Goal: Task Accomplishment & Management: Manage account settings

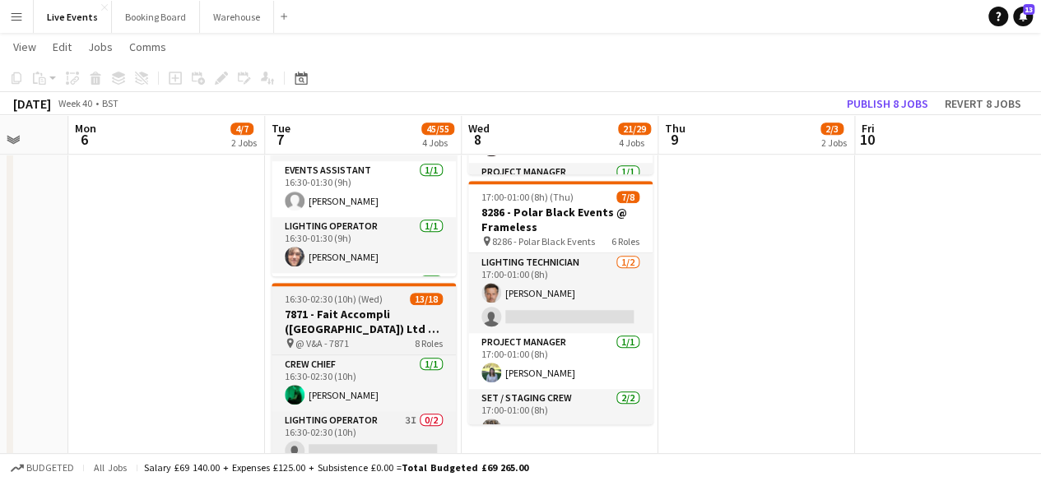
scroll to position [247, 0]
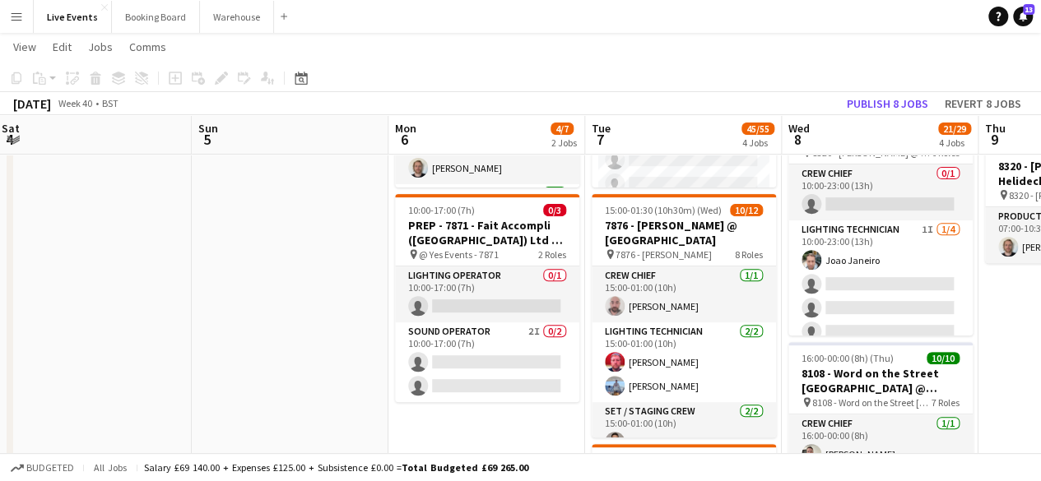
drag, startPoint x: 687, startPoint y: 337, endPoint x: 1007, endPoint y: 328, distance: 320.2
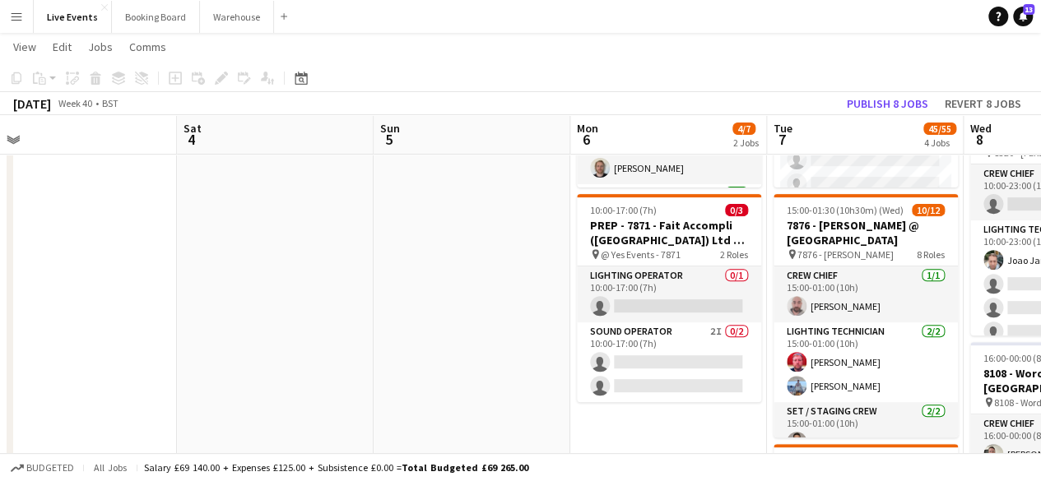
drag, startPoint x: 653, startPoint y: 318, endPoint x: 846, endPoint y: 302, distance: 194.1
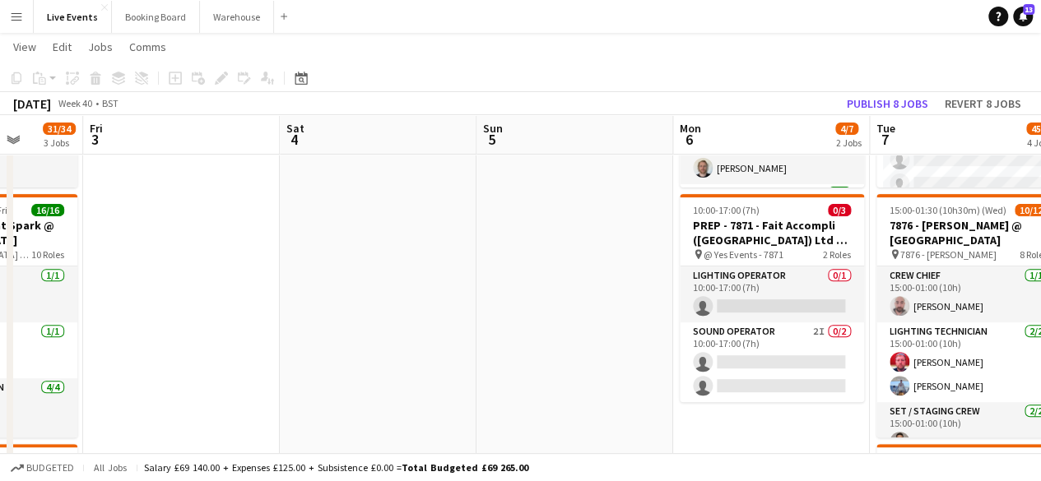
drag, startPoint x: 469, startPoint y: 304, endPoint x: 572, endPoint y: 318, distance: 103.9
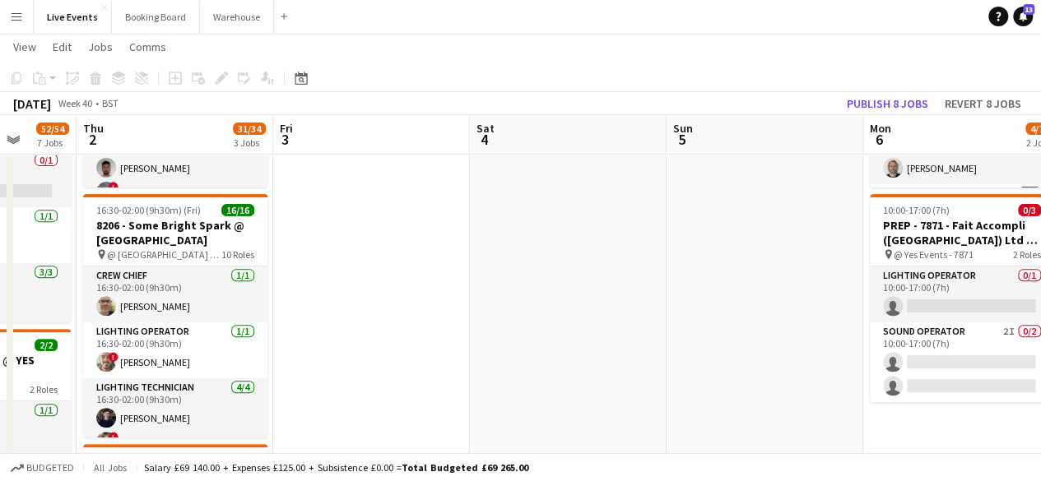
drag, startPoint x: 395, startPoint y: 283, endPoint x: 657, endPoint y: 286, distance: 262.5
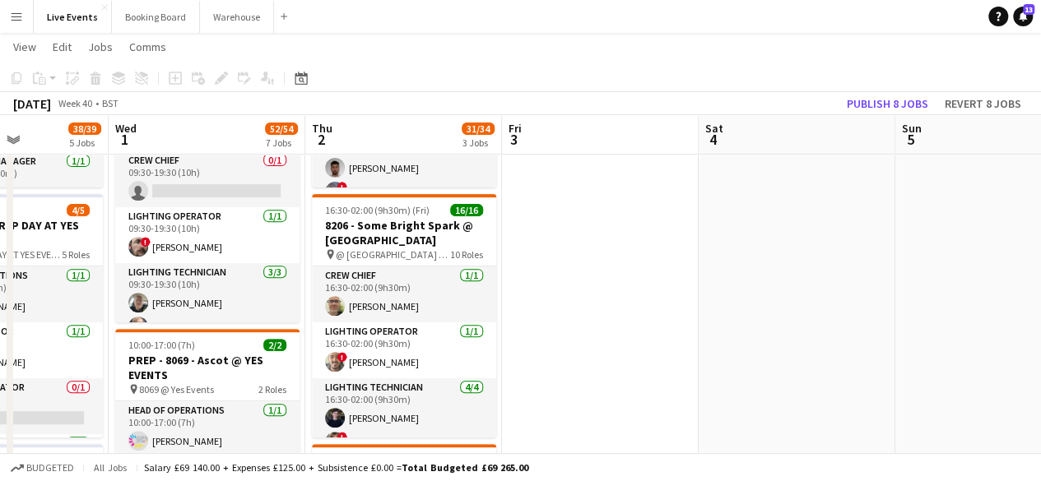
drag, startPoint x: 527, startPoint y: 289, endPoint x: 785, endPoint y: 291, distance: 258.4
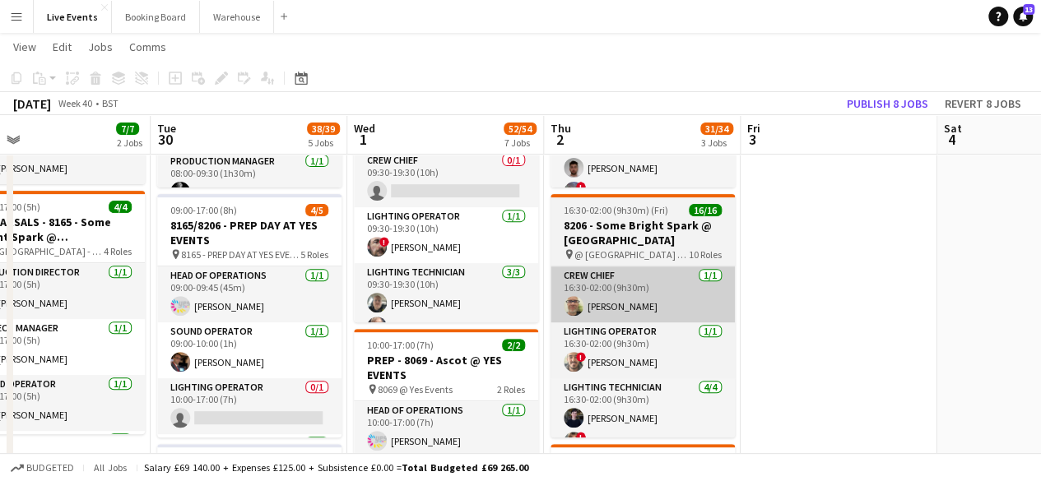
drag, startPoint x: 467, startPoint y: 287, endPoint x: 689, endPoint y: 286, distance: 221.3
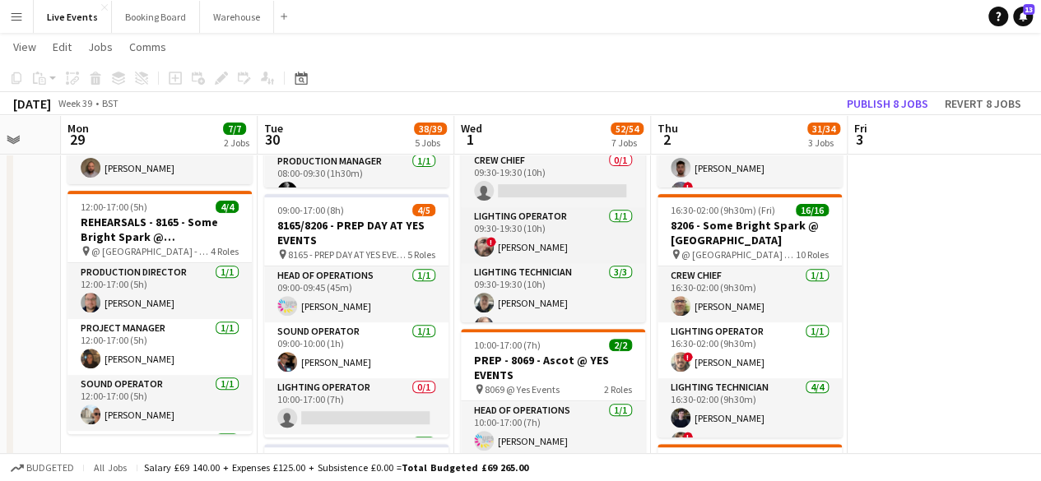
drag, startPoint x: 522, startPoint y: 285, endPoint x: 696, endPoint y: 286, distance: 174.4
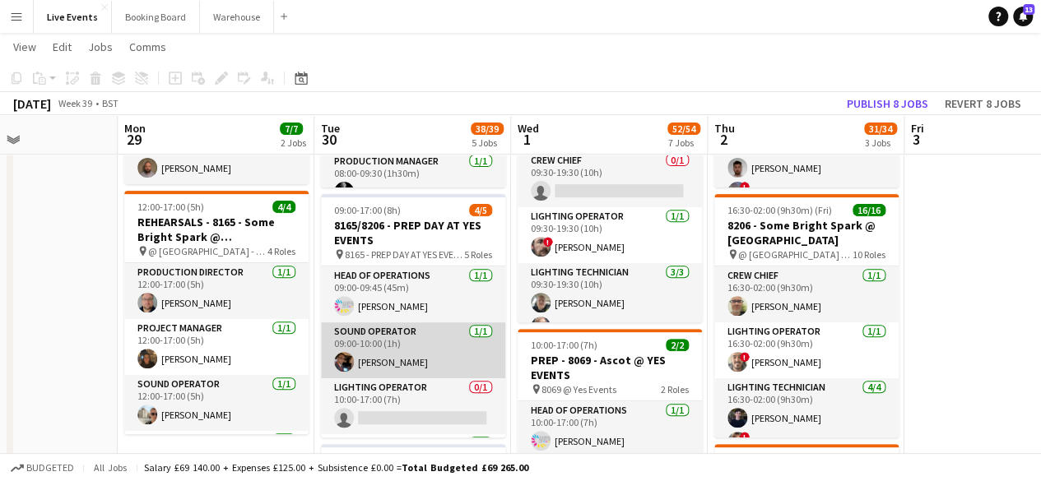
scroll to position [0, 0]
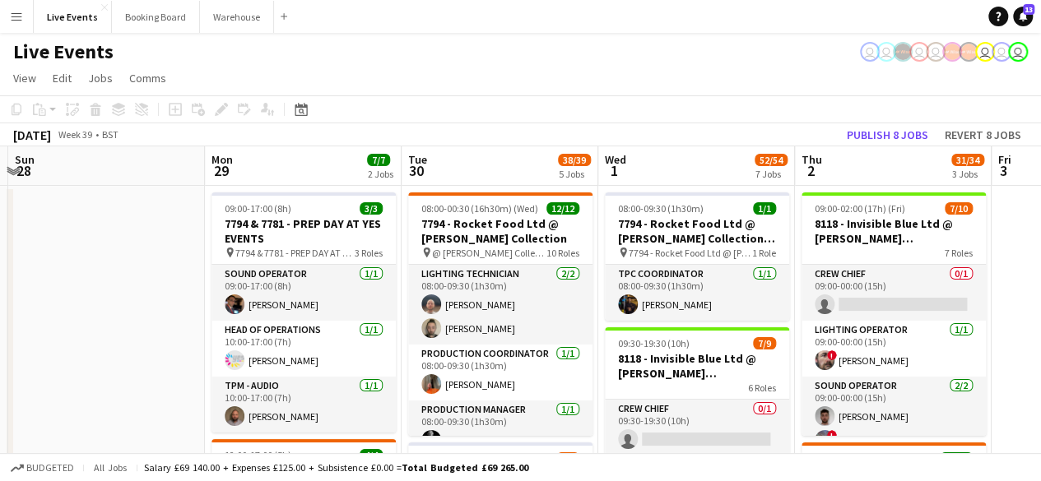
drag, startPoint x: 267, startPoint y: 300, endPoint x: 599, endPoint y: 300, distance: 332.4
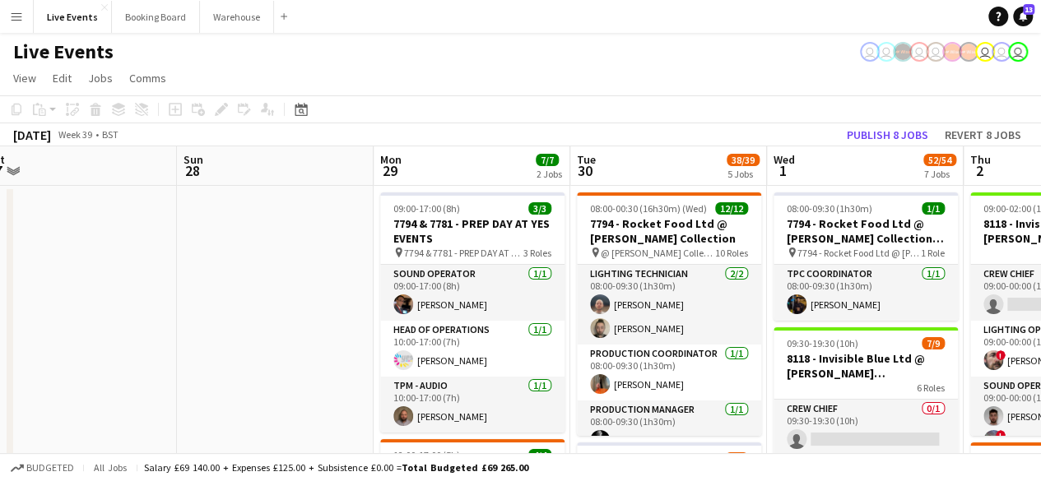
drag, startPoint x: 385, startPoint y: 293, endPoint x: 541, endPoint y: 305, distance: 156.8
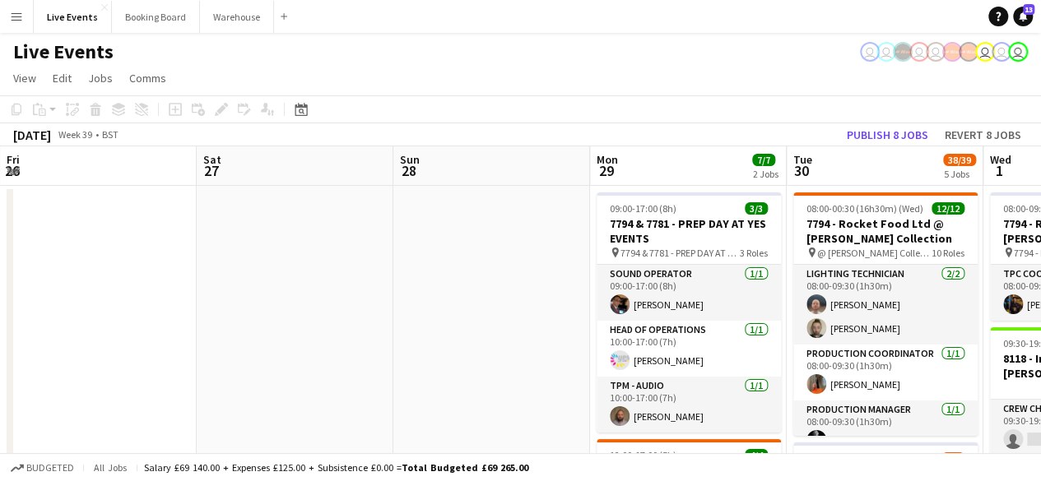
drag, startPoint x: 293, startPoint y: 297, endPoint x: 565, endPoint y: 304, distance: 272.4
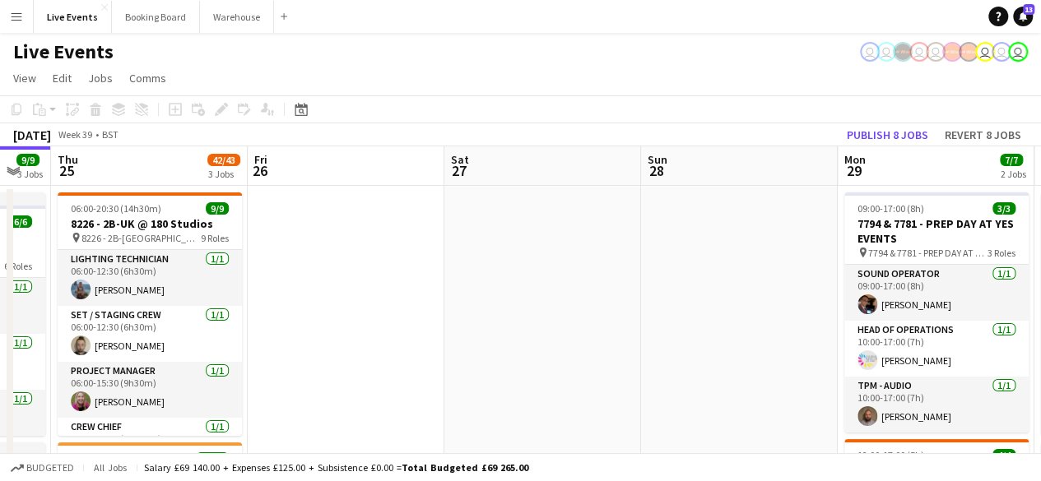
drag, startPoint x: 427, startPoint y: 297, endPoint x: 734, endPoint y: 310, distance: 307.2
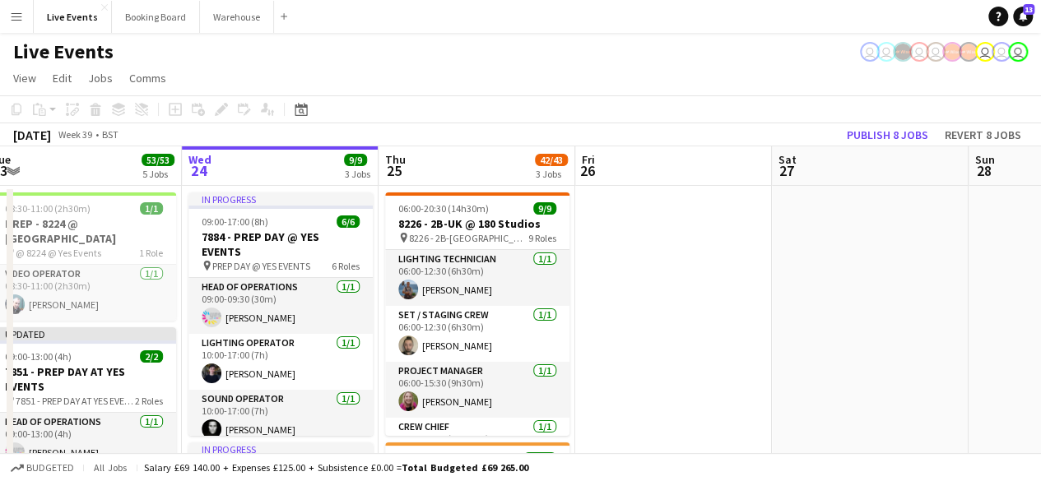
drag, startPoint x: 482, startPoint y: 303, endPoint x: 757, endPoint y: 311, distance: 274.9
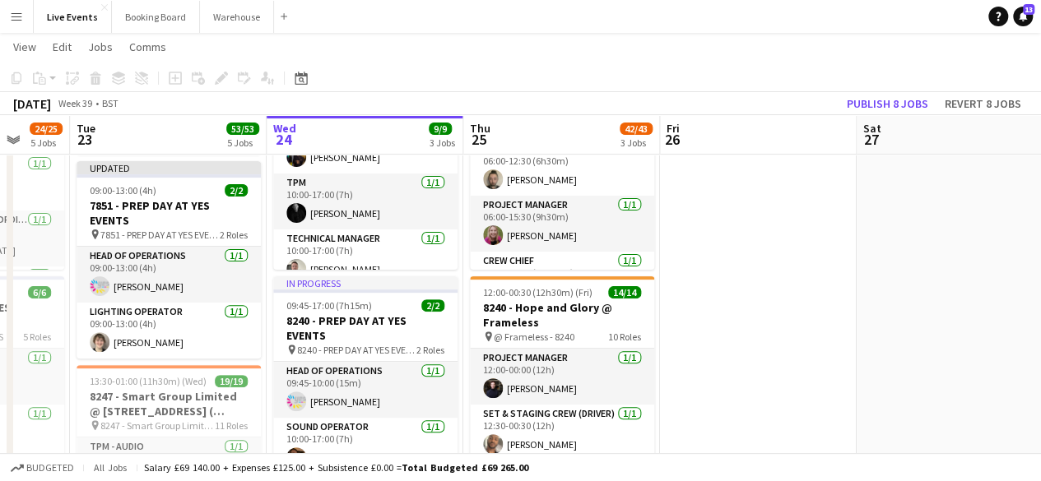
scroll to position [82, 0]
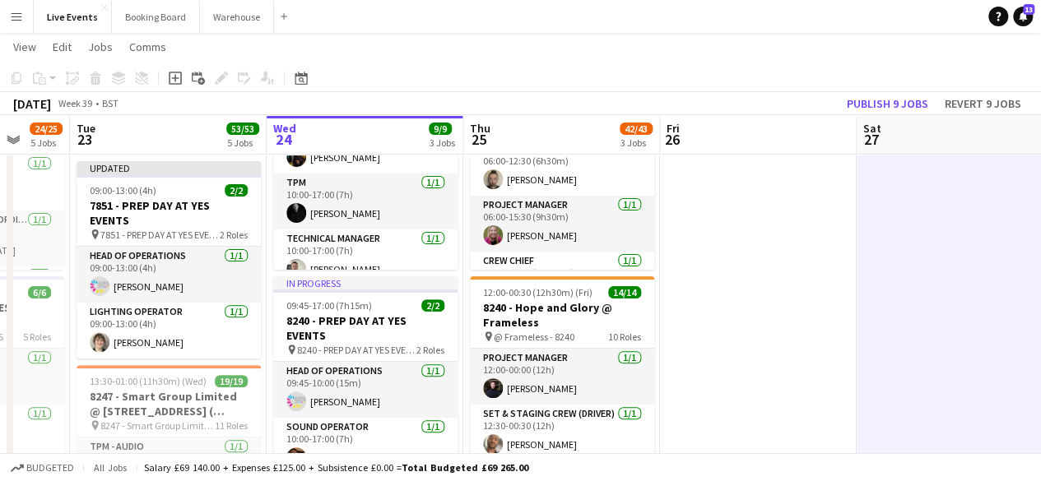
scroll to position [0, 0]
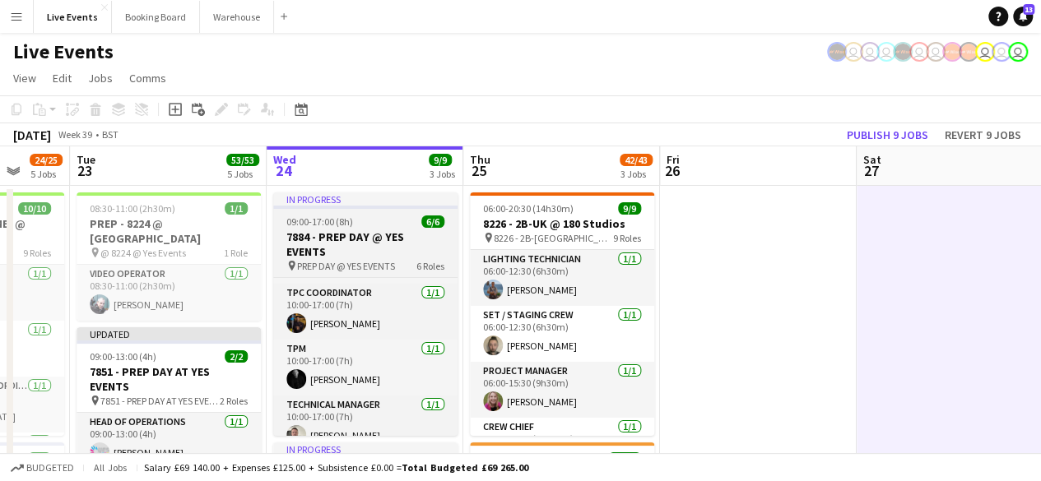
click at [383, 230] on h3 "7884 - PREP DAY @ YES EVENTS" at bounding box center [365, 245] width 184 height 30
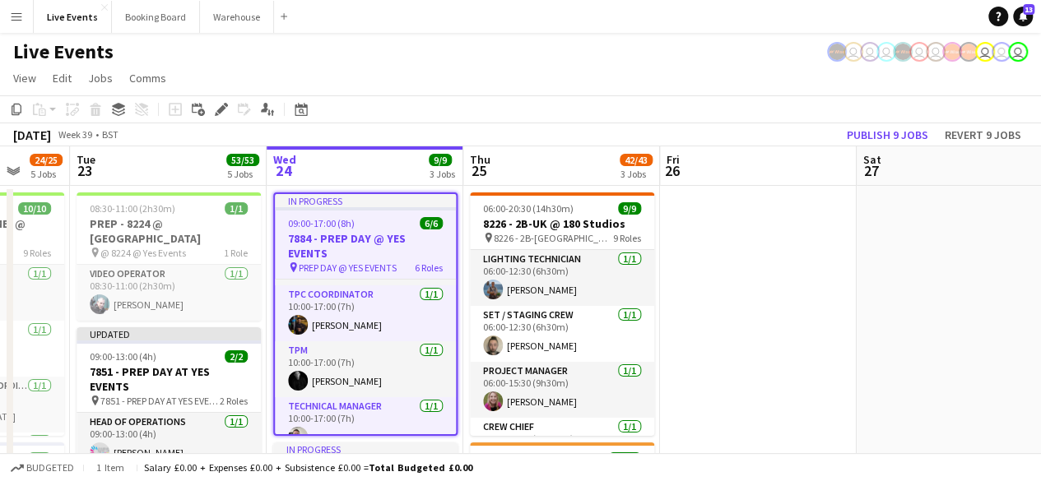
drag, startPoint x: 226, startPoint y: 109, endPoint x: 411, endPoint y: 151, distance: 189.7
click at [226, 109] on icon "Edit" at bounding box center [221, 109] width 13 height 13
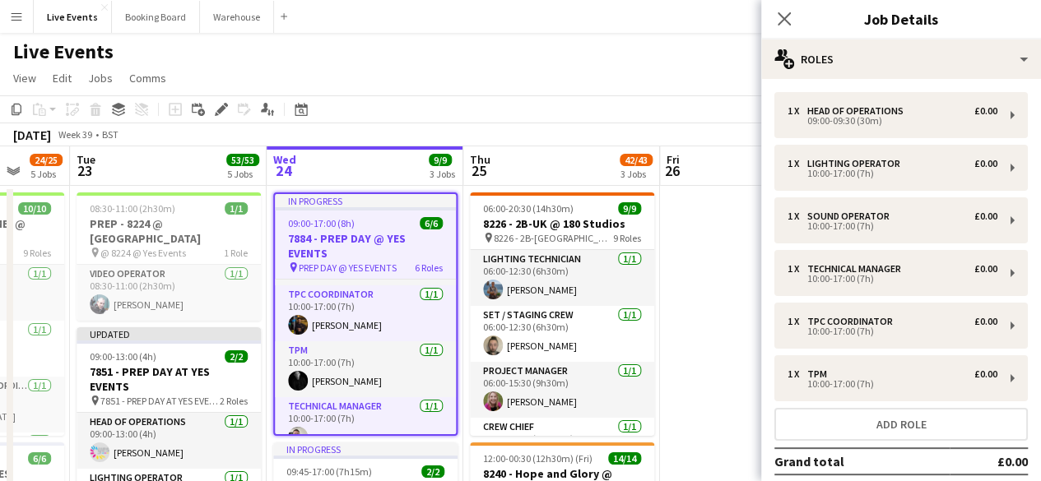
scroll to position [86, 0]
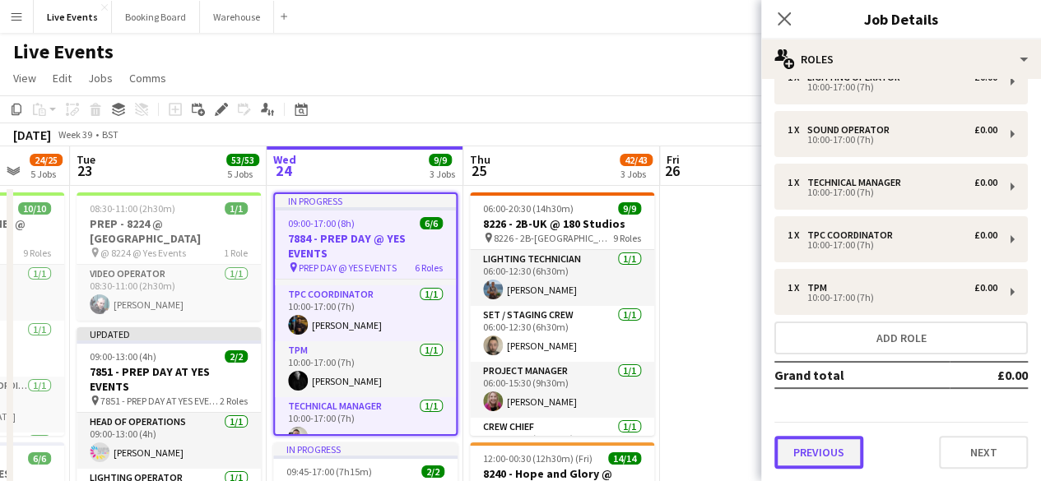
click at [841, 454] on button "Previous" at bounding box center [818, 452] width 89 height 33
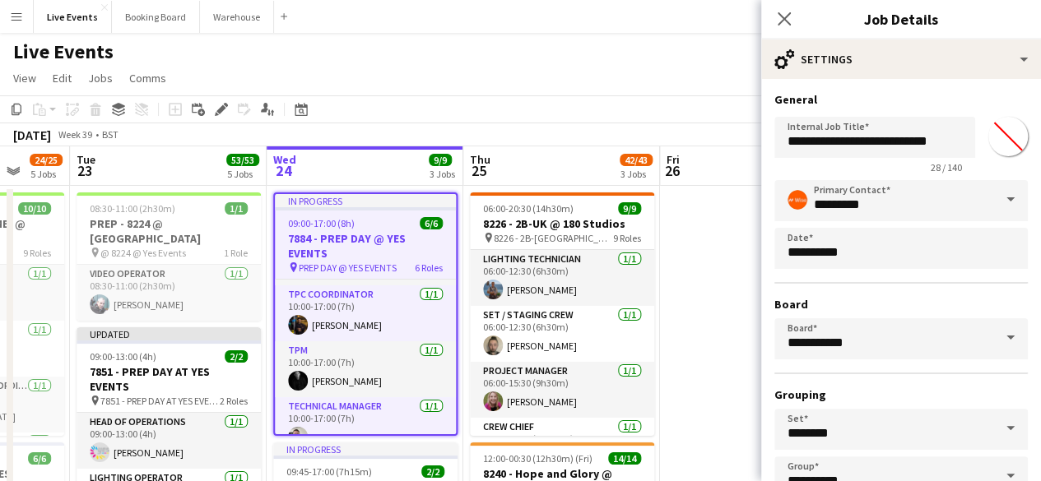
scroll to position [109, 0]
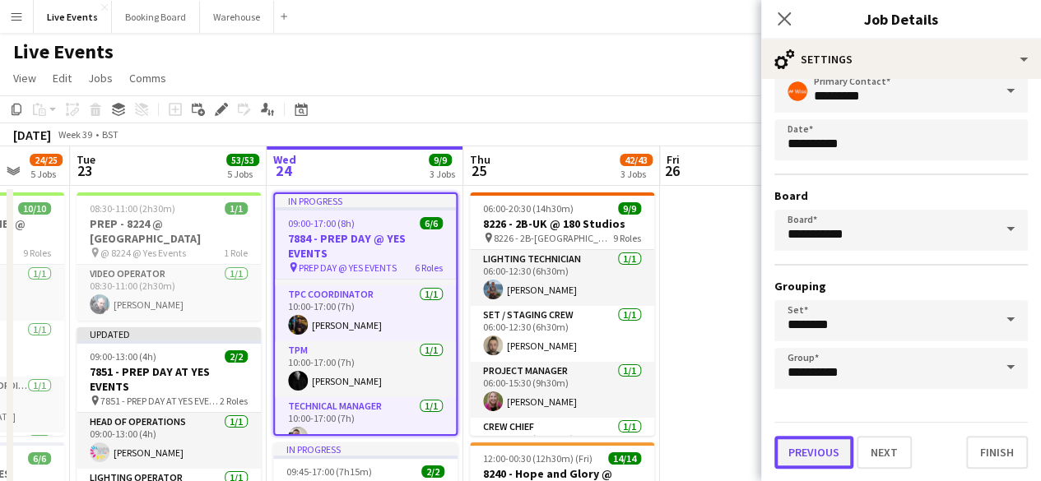
click at [815, 448] on button "Previous" at bounding box center [813, 452] width 79 height 33
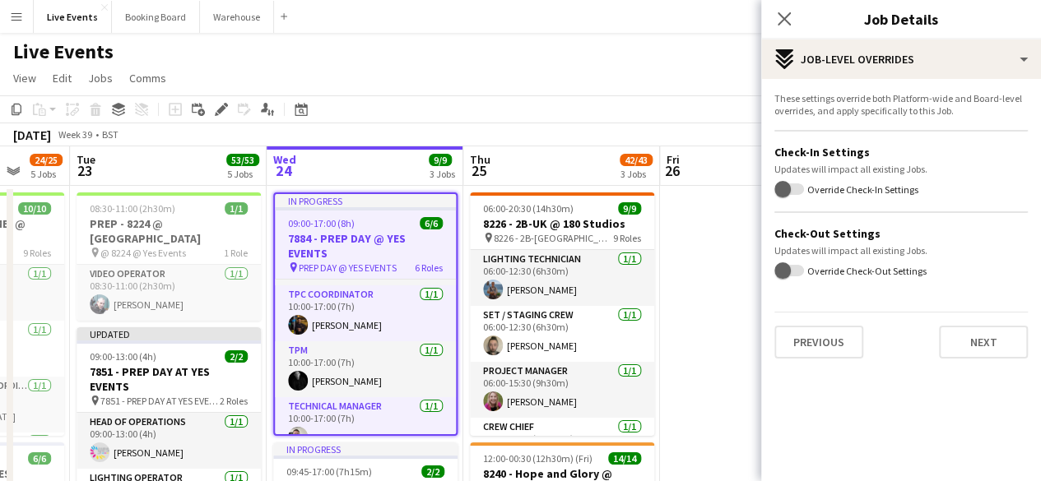
scroll to position [82, 0]
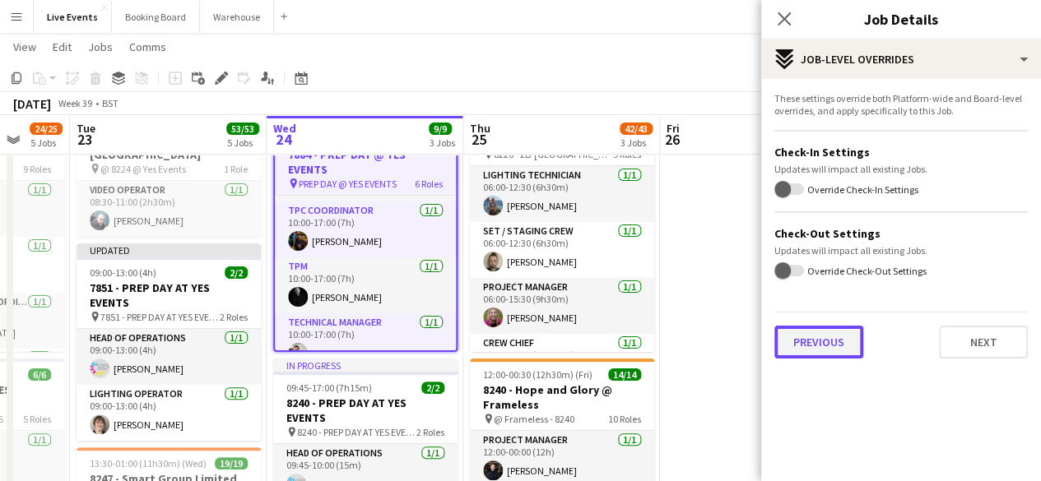
click at [818, 341] on button "Previous" at bounding box center [818, 342] width 89 height 33
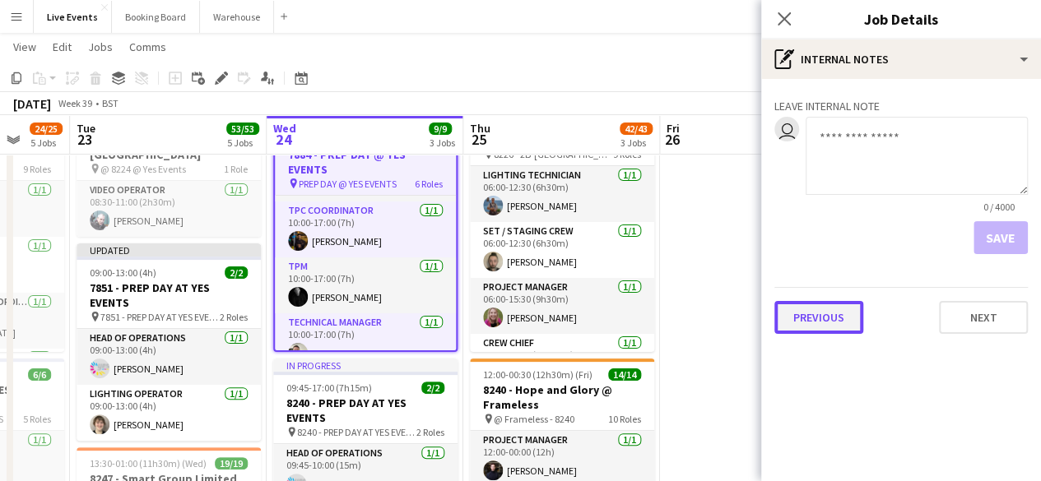
click at [816, 314] on button "Previous" at bounding box center [818, 317] width 89 height 33
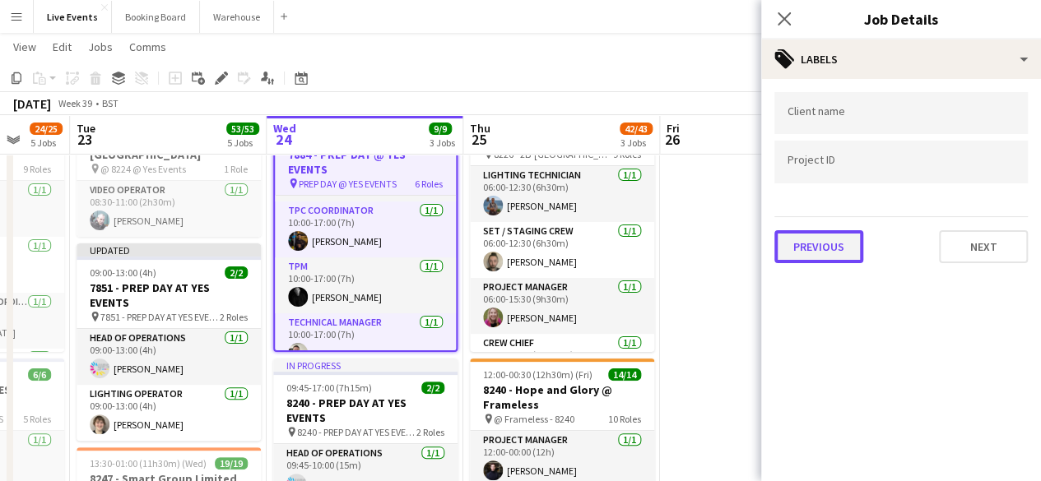
click at [825, 253] on button "Previous" at bounding box center [818, 246] width 89 height 33
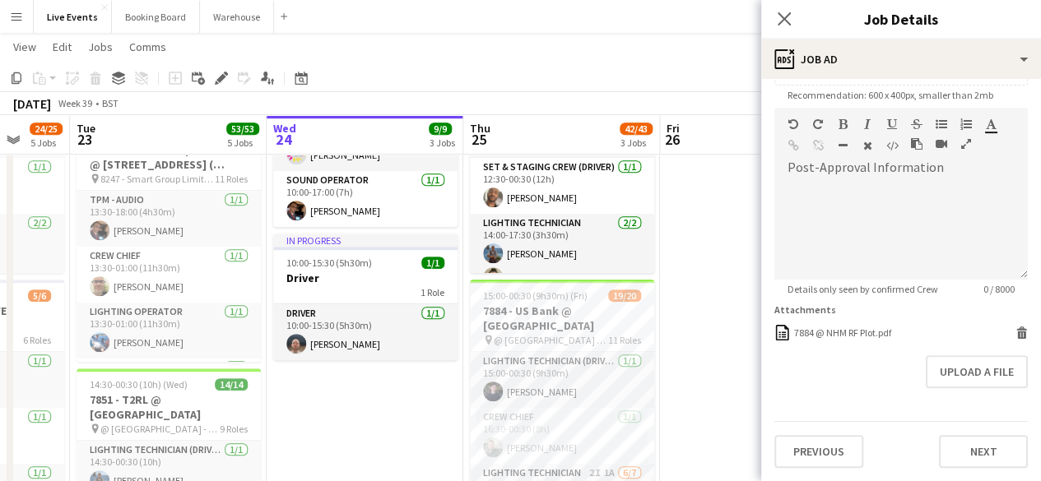
scroll to position [165, 0]
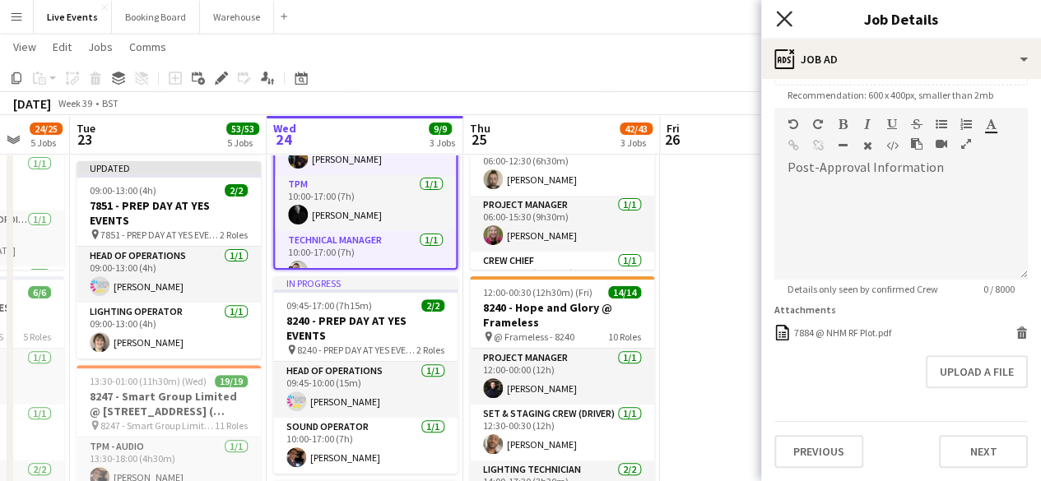
click at [778, 21] on icon "Close pop-in" at bounding box center [784, 19] width 16 height 16
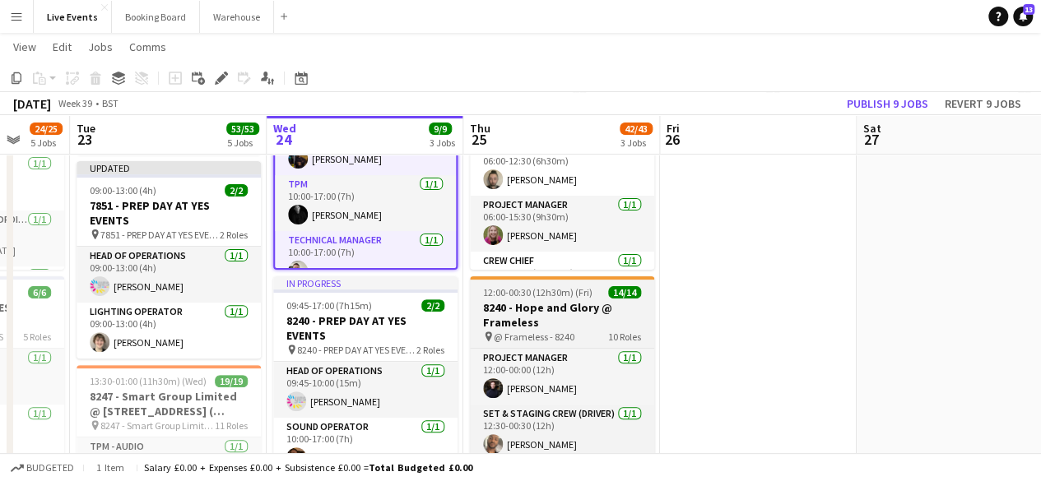
click at [627, 314] on h3 "8240 - Hope and Glory @ Frameless" at bounding box center [562, 315] width 184 height 30
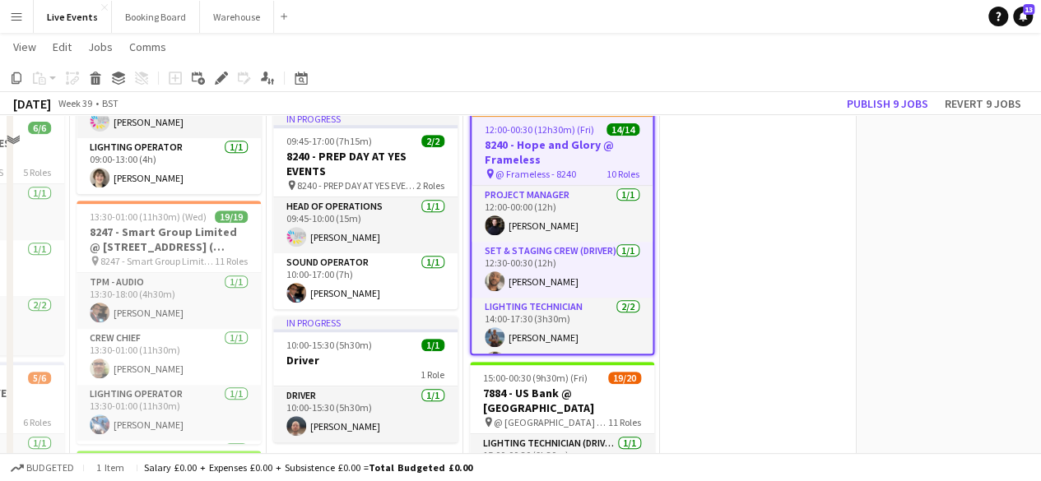
scroll to position [82, 0]
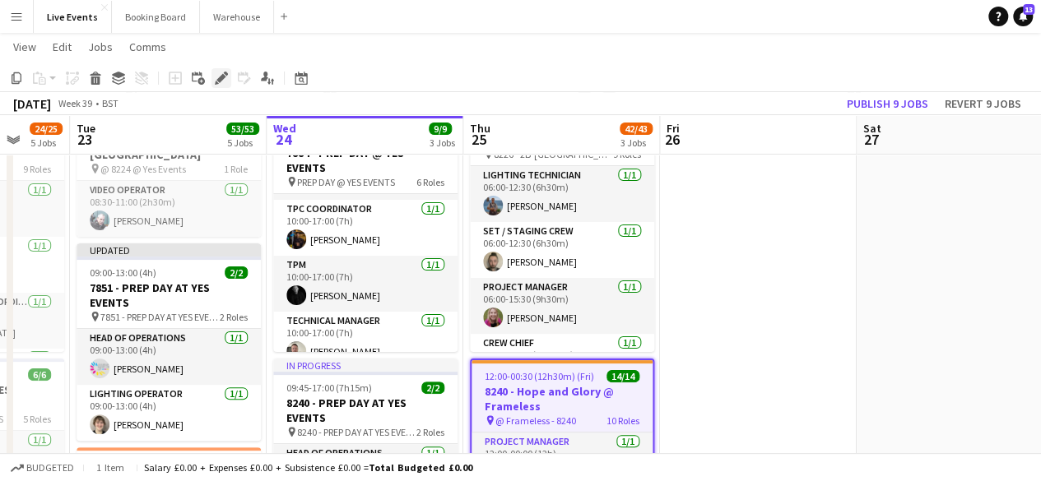
click at [228, 72] on div "Edit" at bounding box center [221, 78] width 20 height 20
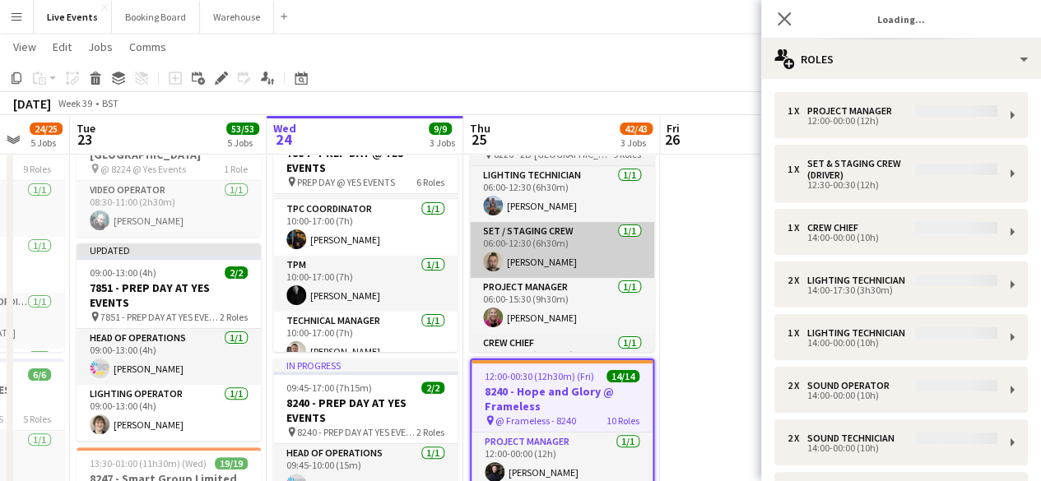
type input "**********"
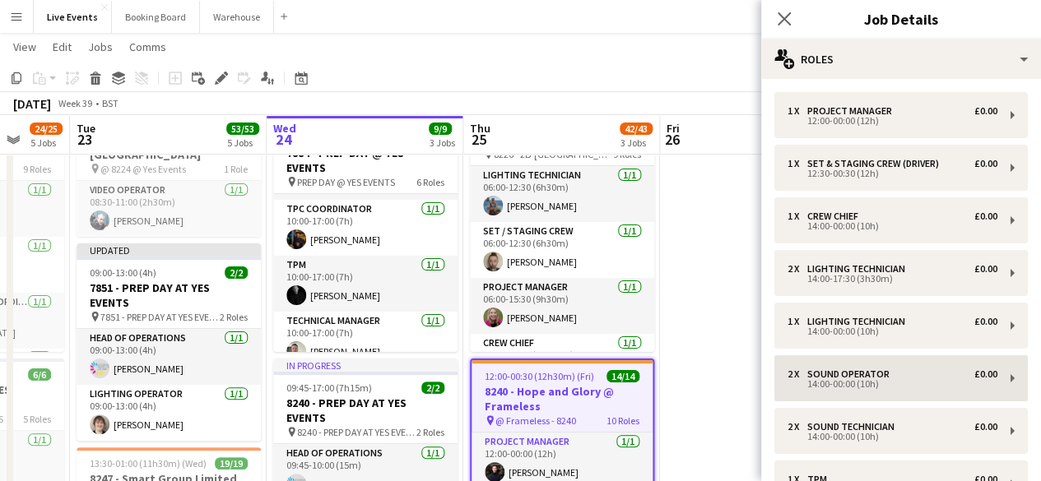
scroll to position [297, 0]
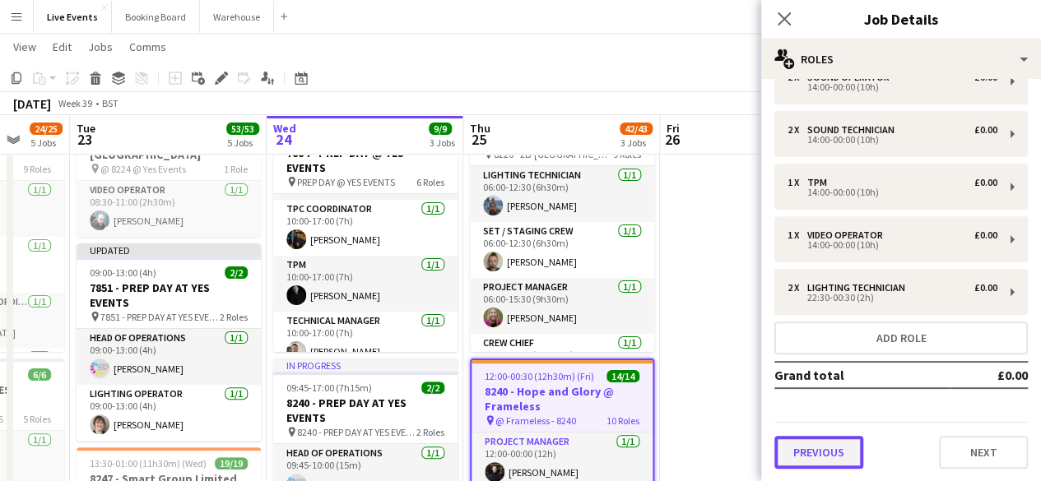
click at [824, 447] on button "Previous" at bounding box center [818, 452] width 89 height 33
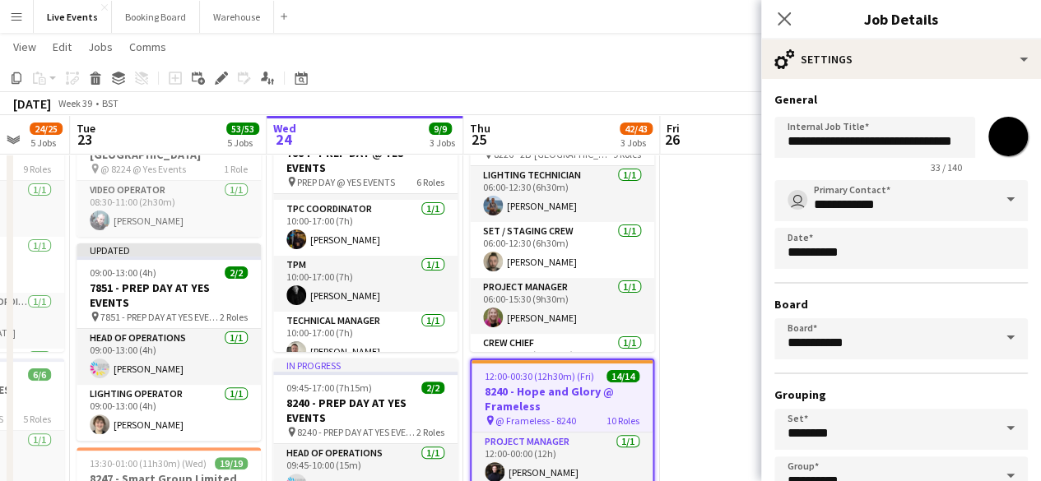
scroll to position [109, 0]
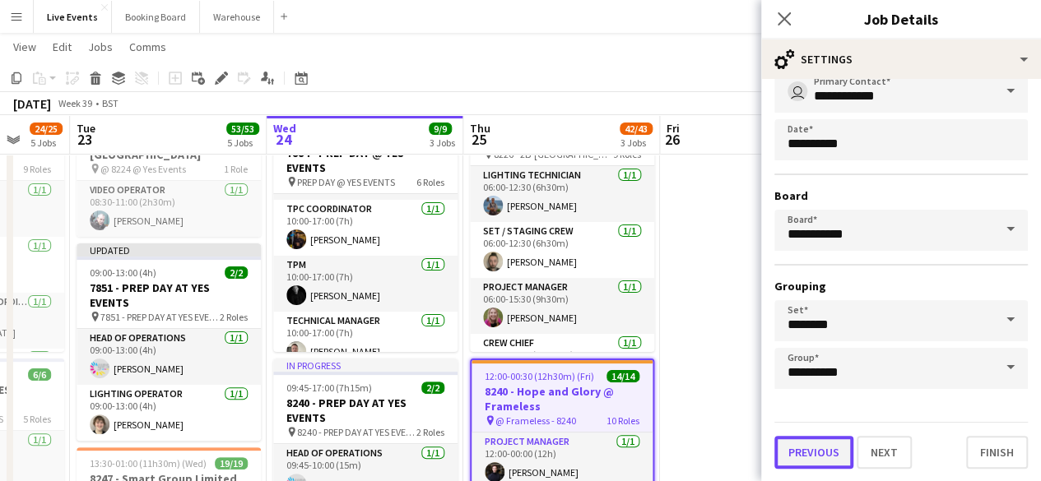
click at [806, 444] on button "Previous" at bounding box center [813, 452] width 79 height 33
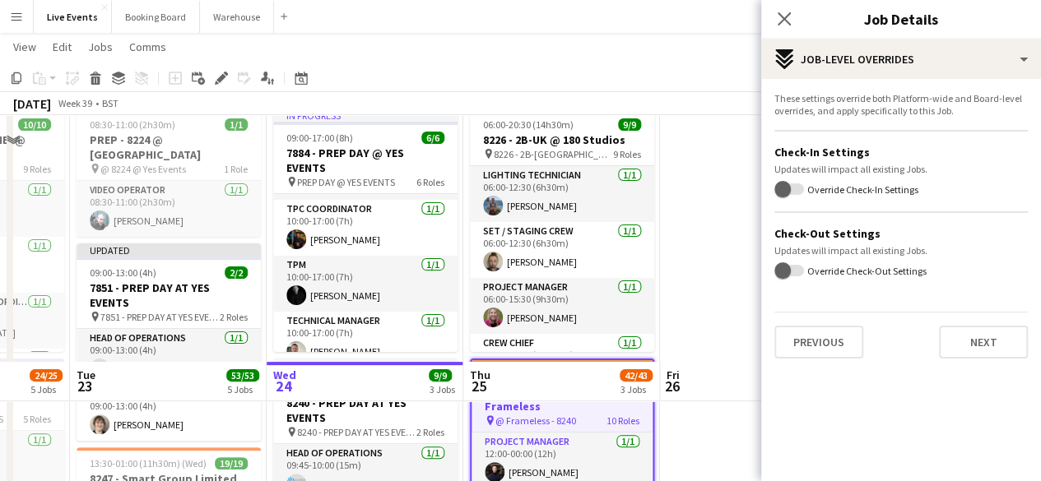
scroll to position [576, 0]
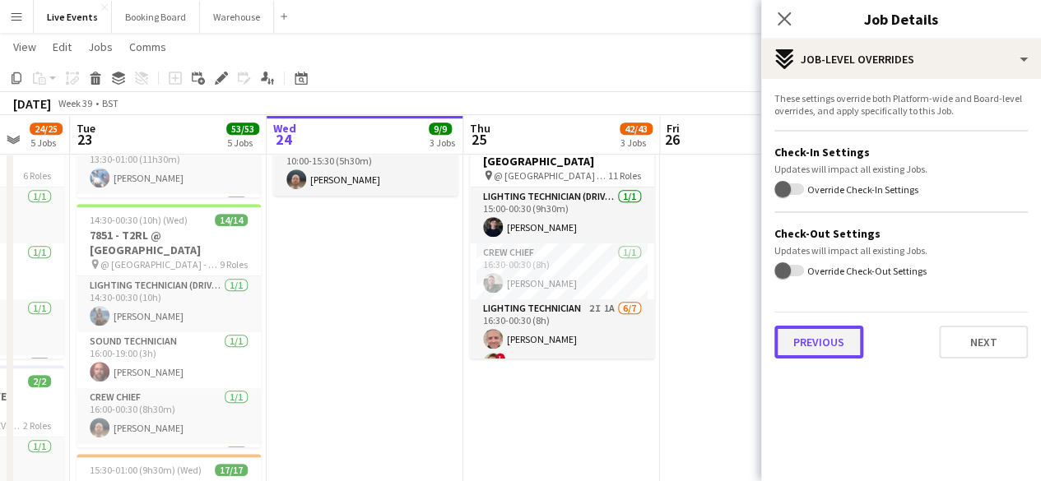
click at [822, 341] on button "Previous" at bounding box center [818, 342] width 89 height 33
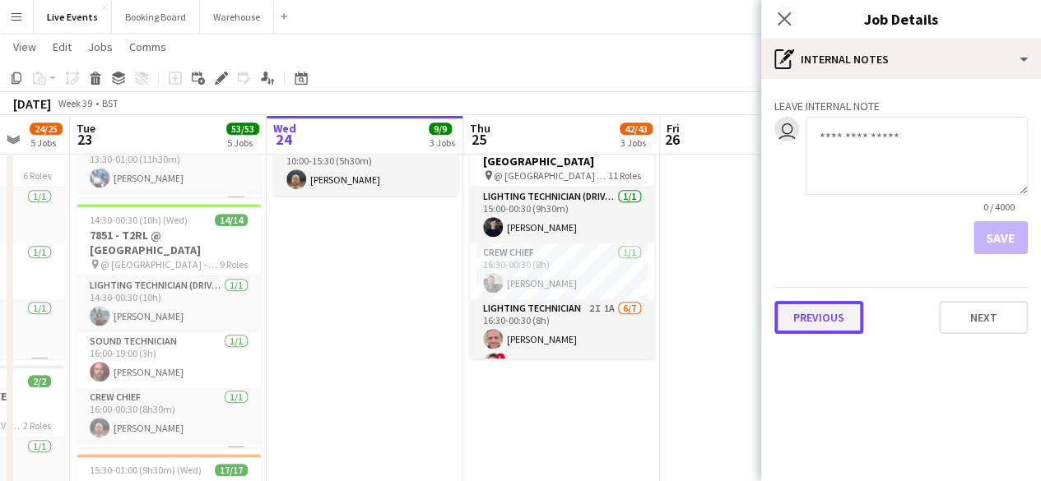
click at [833, 315] on button "Previous" at bounding box center [818, 317] width 89 height 33
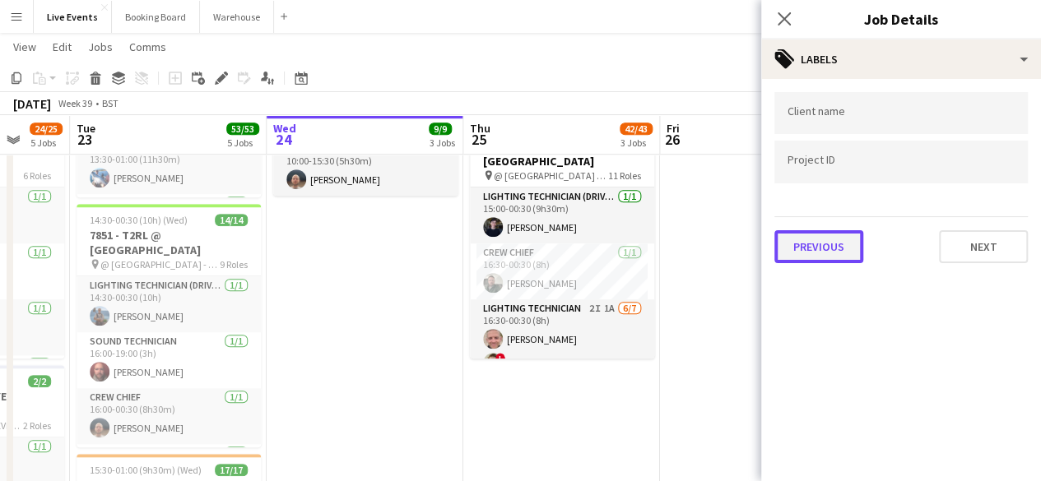
click at [834, 256] on button "Previous" at bounding box center [818, 246] width 89 height 33
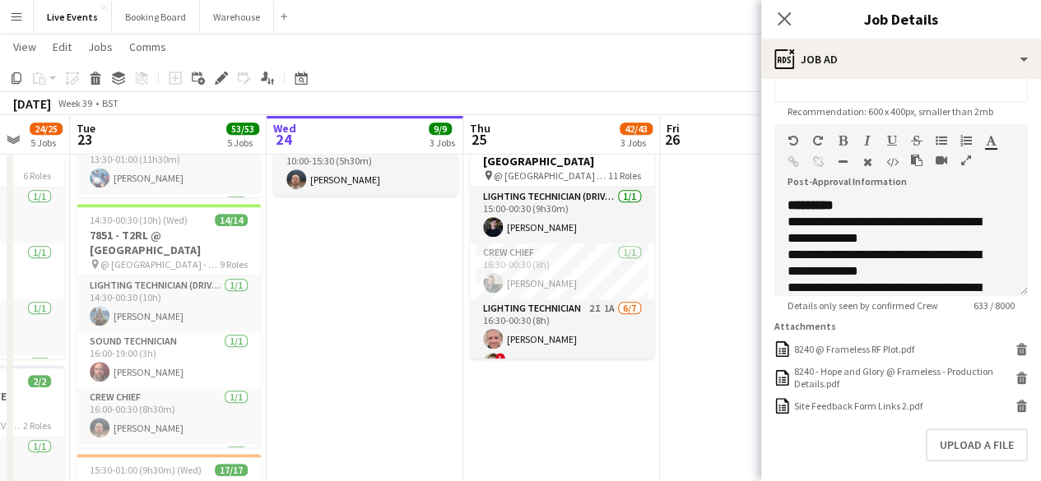
scroll to position [414, 0]
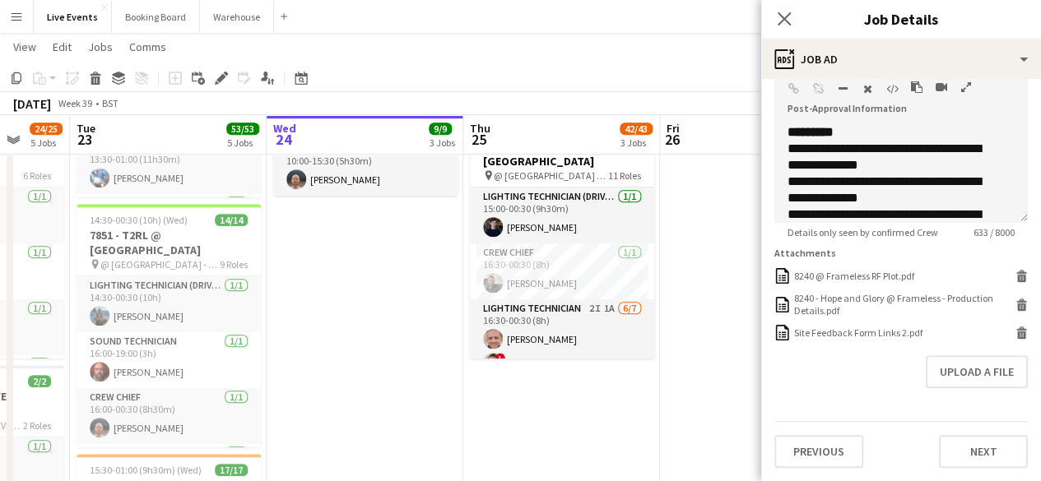
click at [862, 367] on div "Upload a file" at bounding box center [900, 371] width 253 height 33
click at [782, 17] on icon at bounding box center [784, 19] width 16 height 16
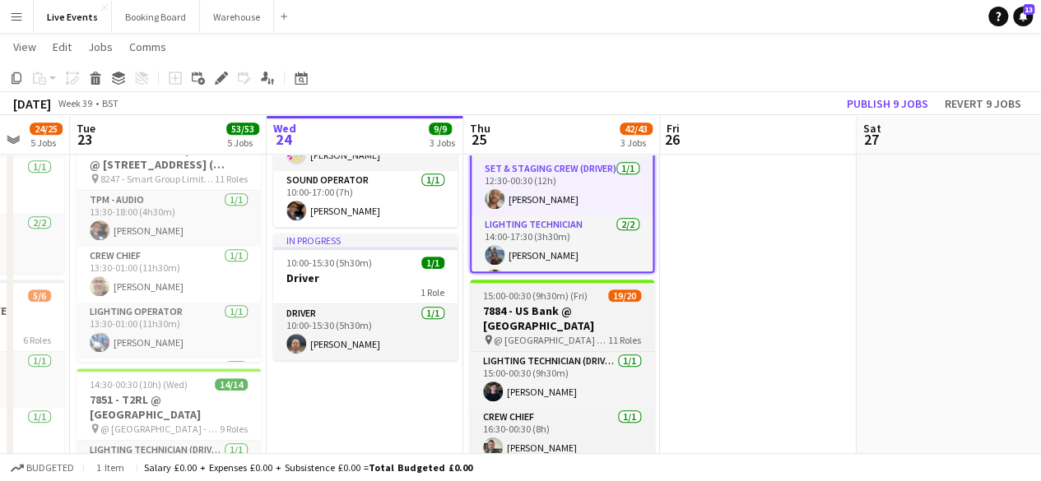
scroll to position [247, 0]
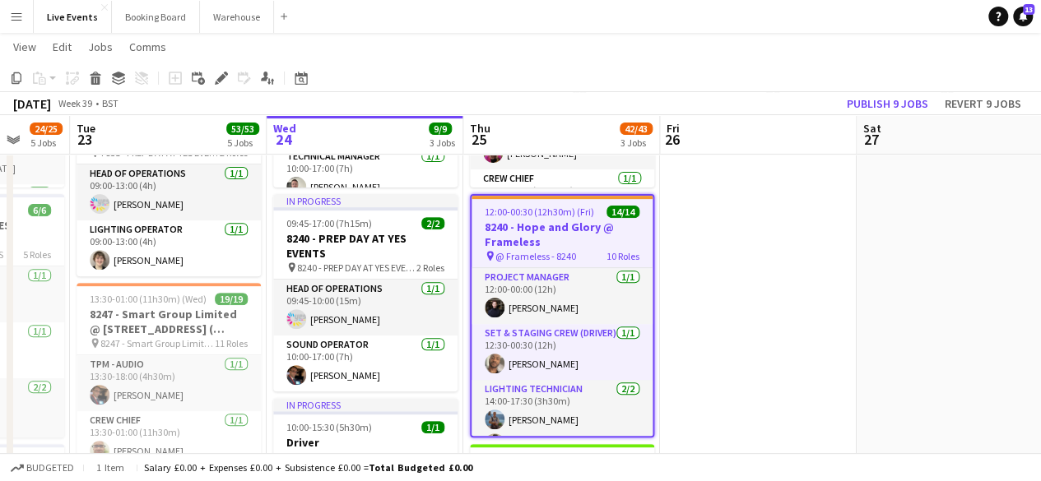
click at [642, 235] on h3 "8240 - Hope and Glory @ Frameless" at bounding box center [561, 235] width 181 height 30
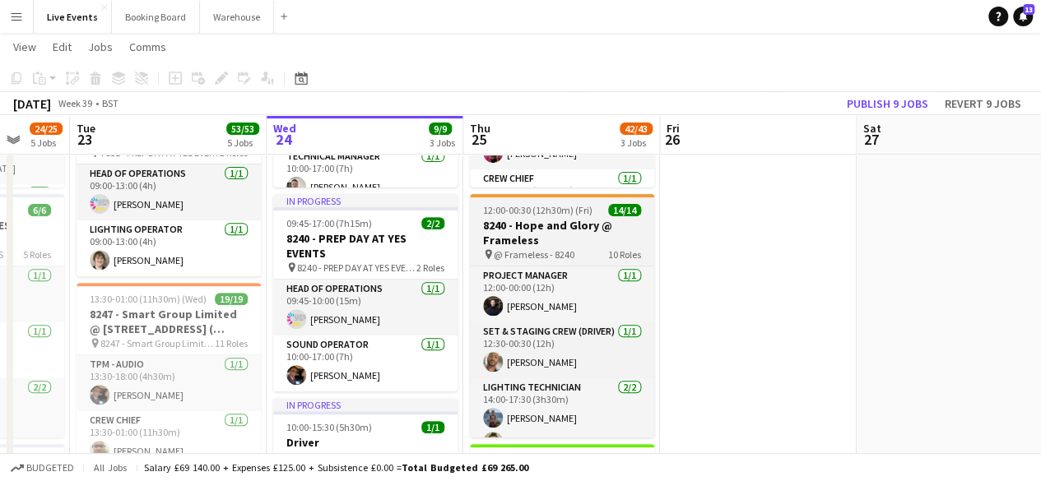
click at [642, 235] on h3 "8240 - Hope and Glory @ Frameless" at bounding box center [562, 233] width 184 height 30
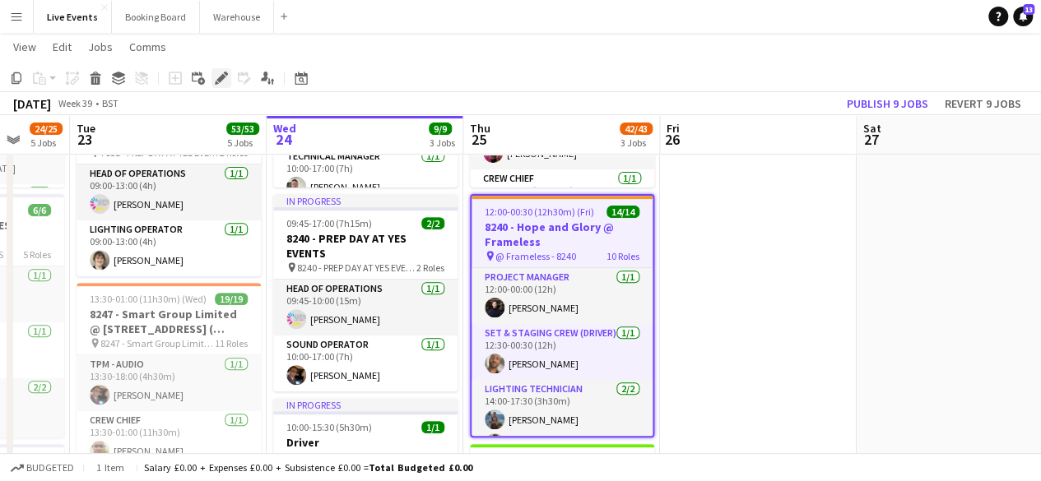
click at [222, 76] on icon at bounding box center [220, 78] width 9 height 9
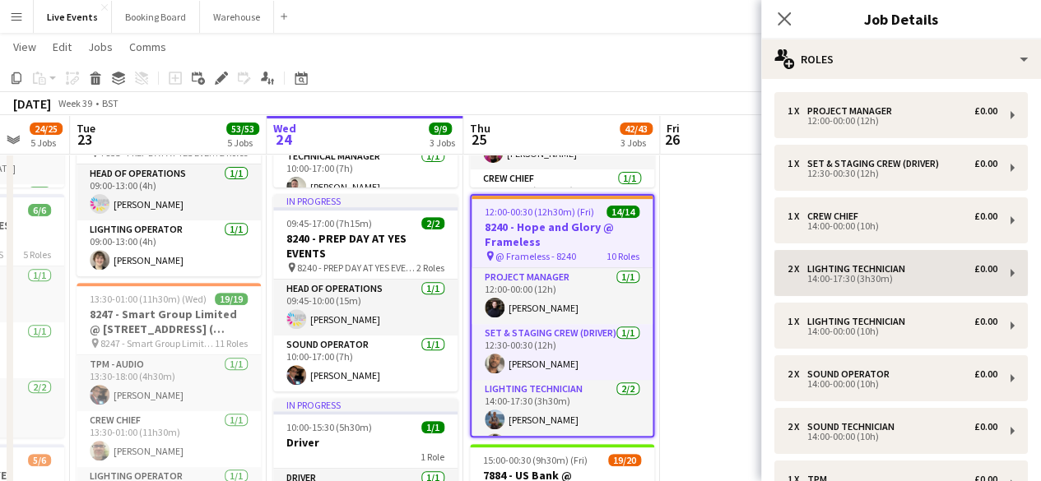
scroll to position [297, 0]
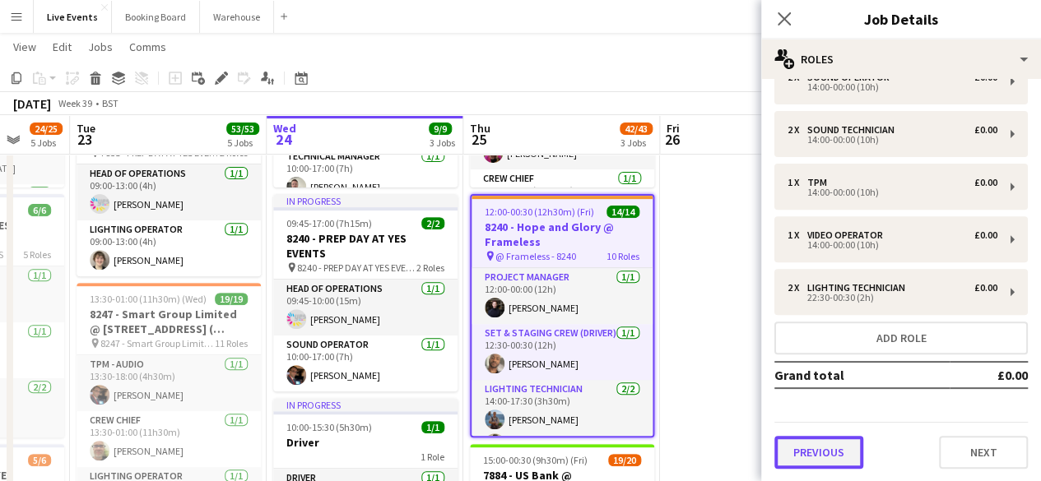
click at [834, 452] on button "Previous" at bounding box center [818, 452] width 89 height 33
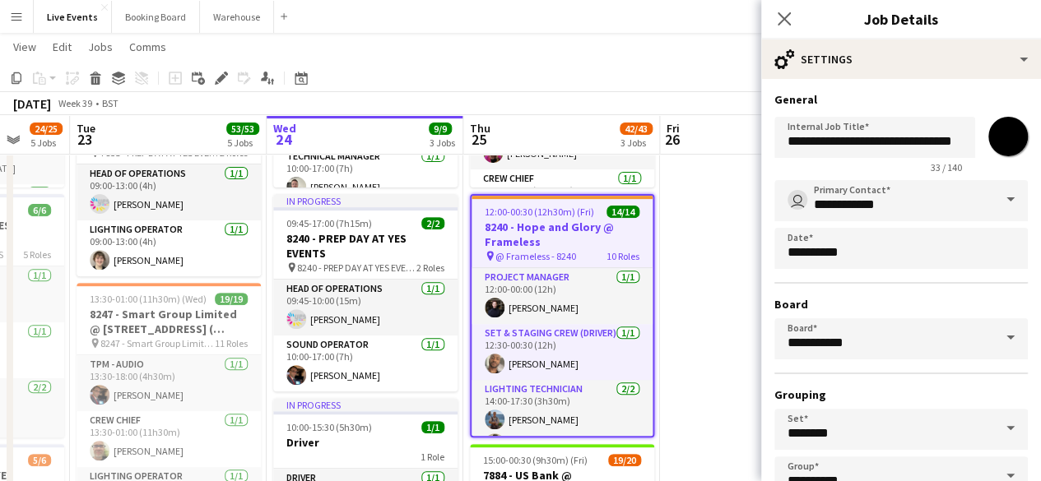
scroll to position [109, 0]
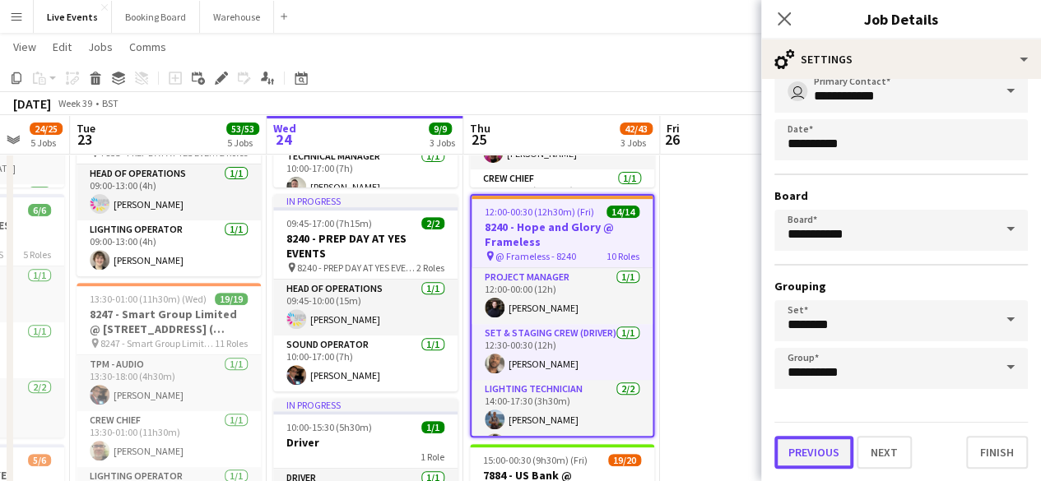
click at [803, 450] on button "Previous" at bounding box center [813, 452] width 79 height 33
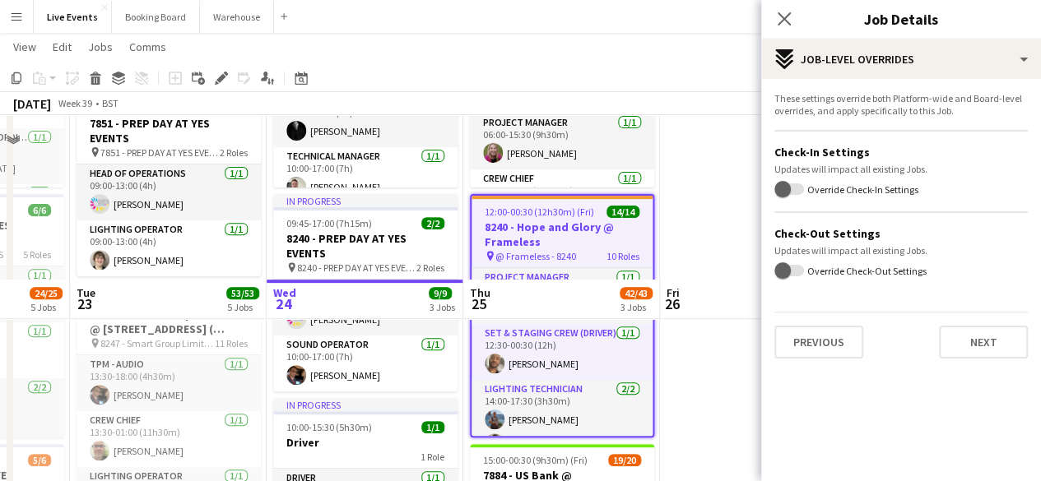
scroll to position [905, 0]
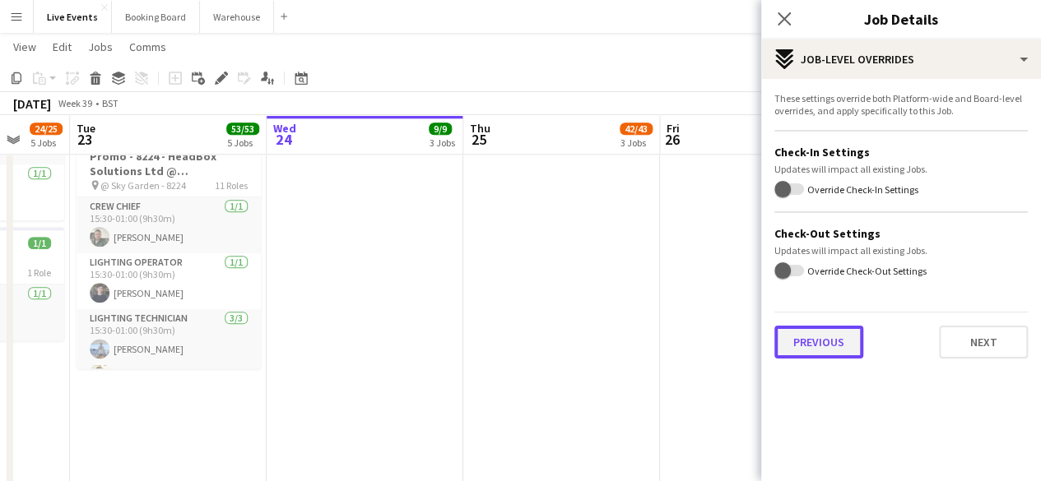
click at [834, 348] on button "Previous" at bounding box center [818, 342] width 89 height 33
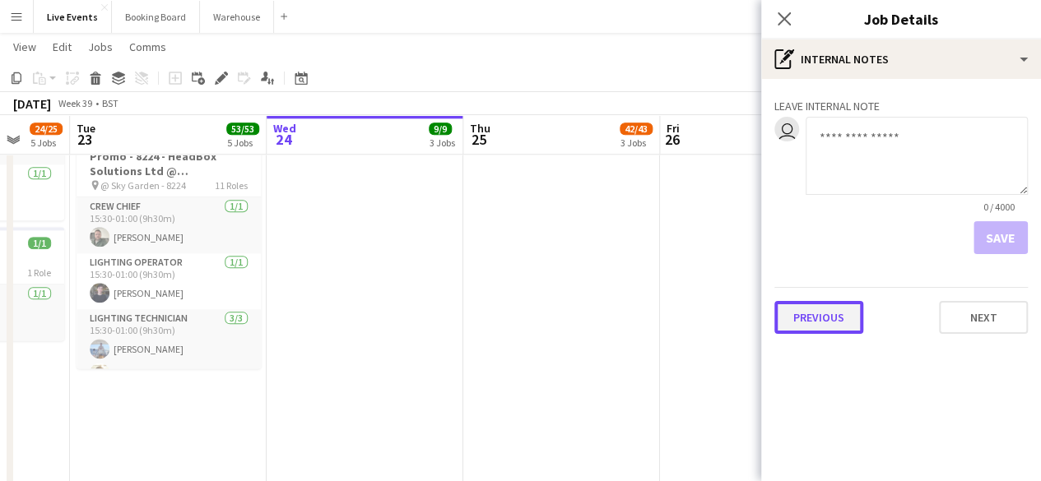
click at [823, 326] on button "Previous" at bounding box center [818, 317] width 89 height 33
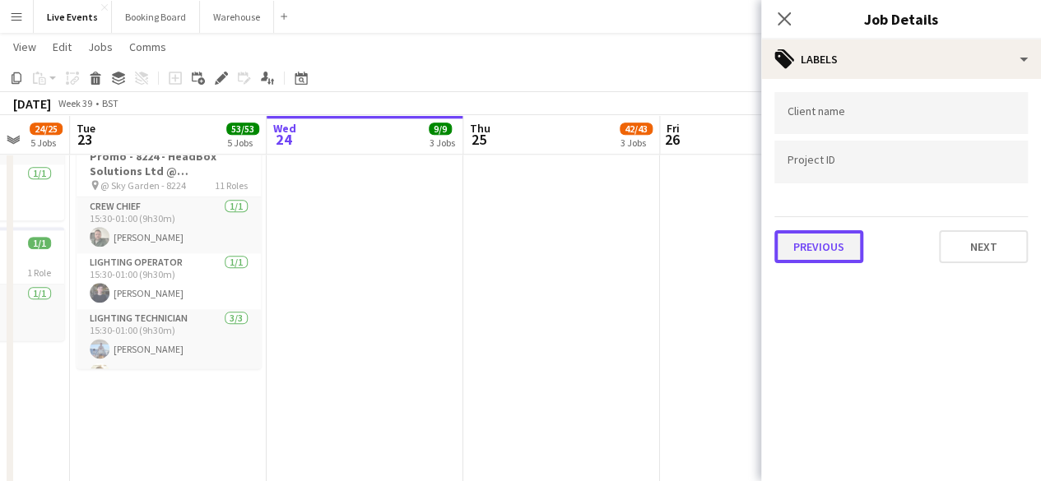
click at [828, 256] on button "Previous" at bounding box center [818, 246] width 89 height 33
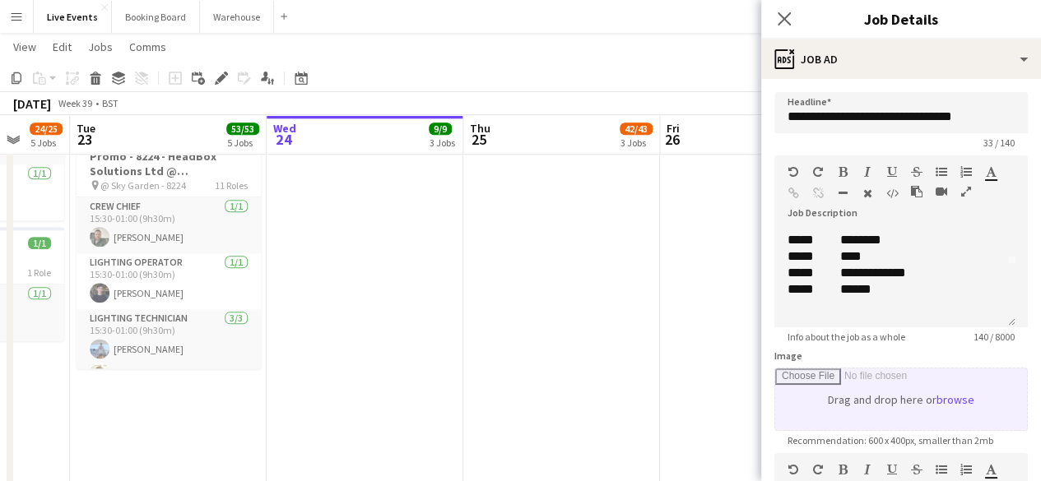
scroll to position [411, 0]
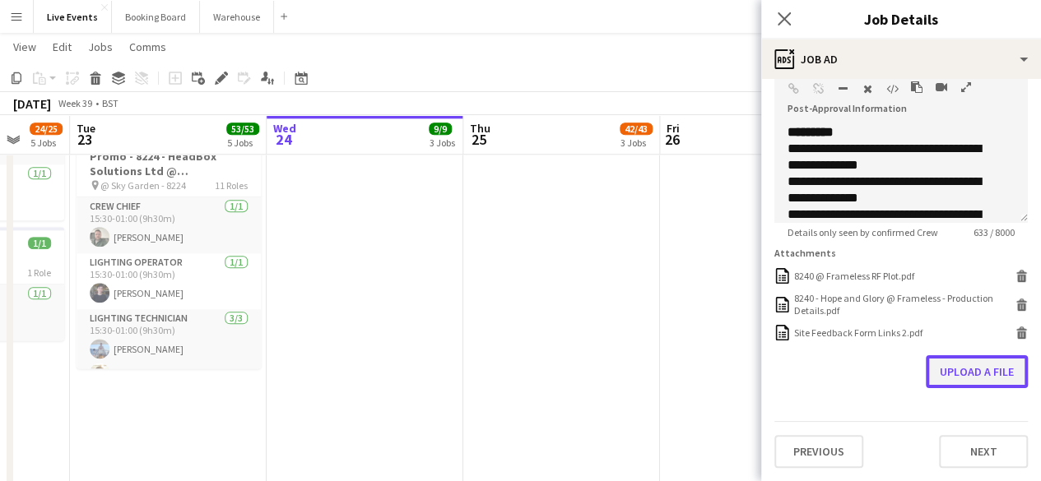
click at [946, 372] on button "Upload a file" at bounding box center [977, 371] width 102 height 33
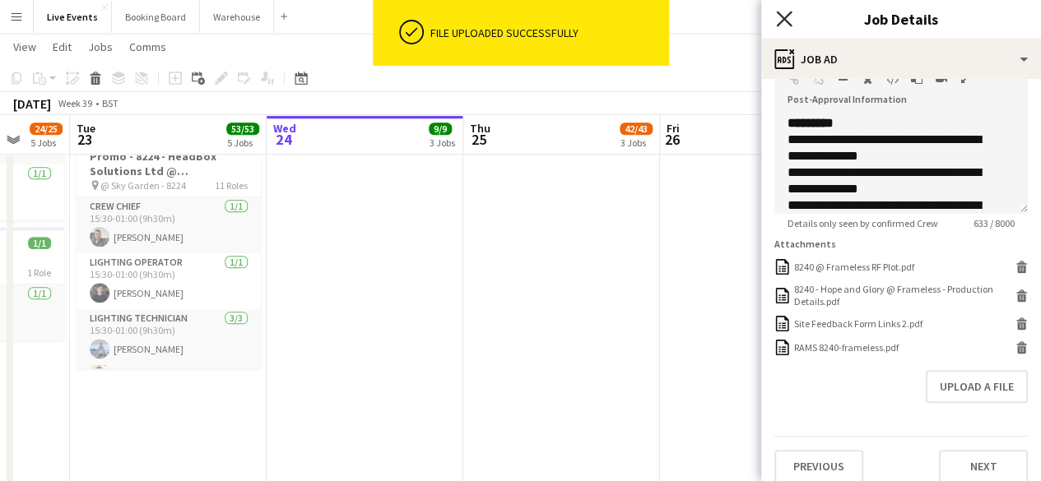
click at [786, 20] on icon at bounding box center [784, 19] width 16 height 16
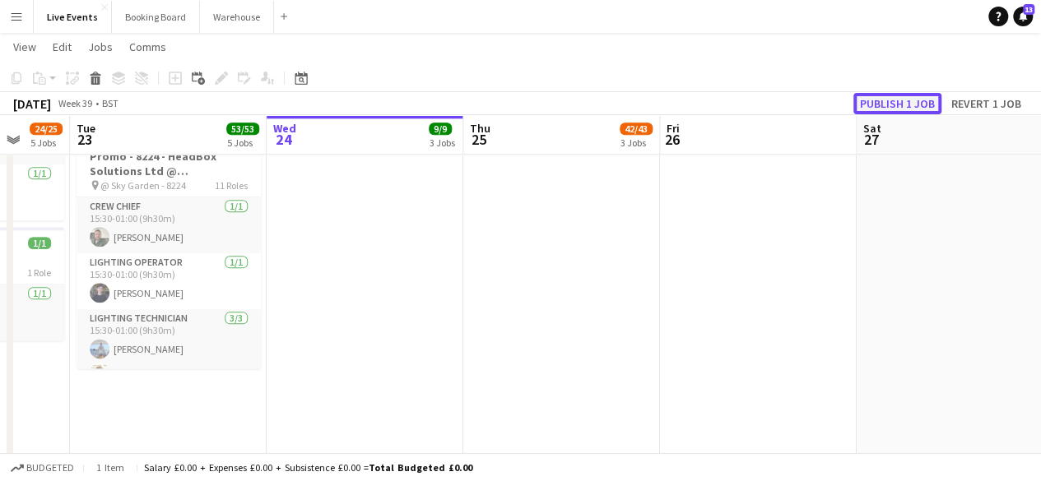
click at [897, 103] on button "Publish 1 job" at bounding box center [897, 103] width 88 height 21
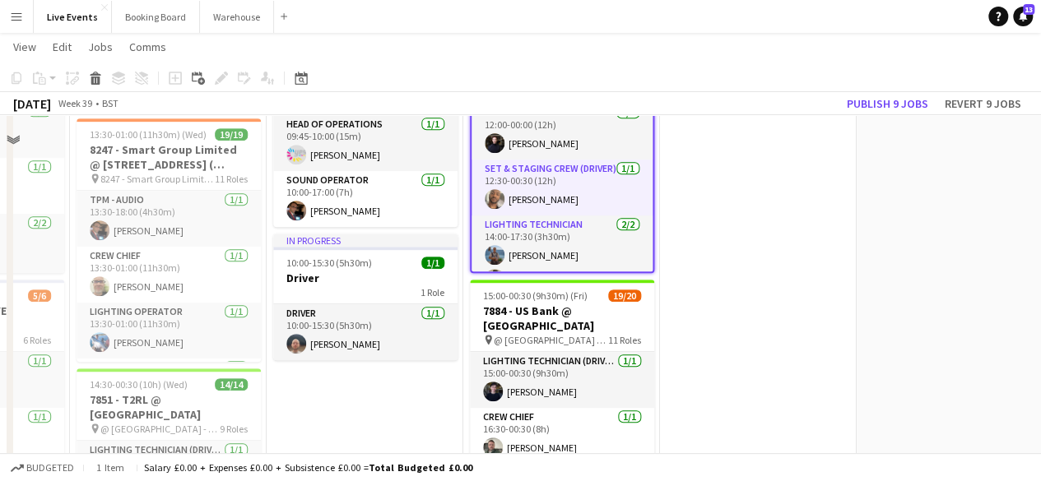
scroll to position [247, 0]
